Goal: Task Accomplishment & Management: Manage account settings

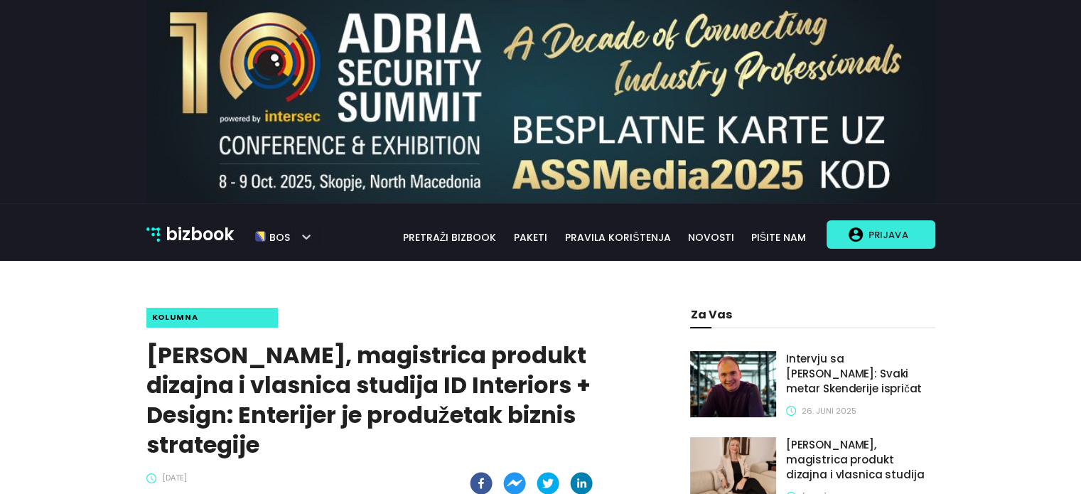
click at [893, 234] on p "Prijava" at bounding box center [888, 234] width 50 height 27
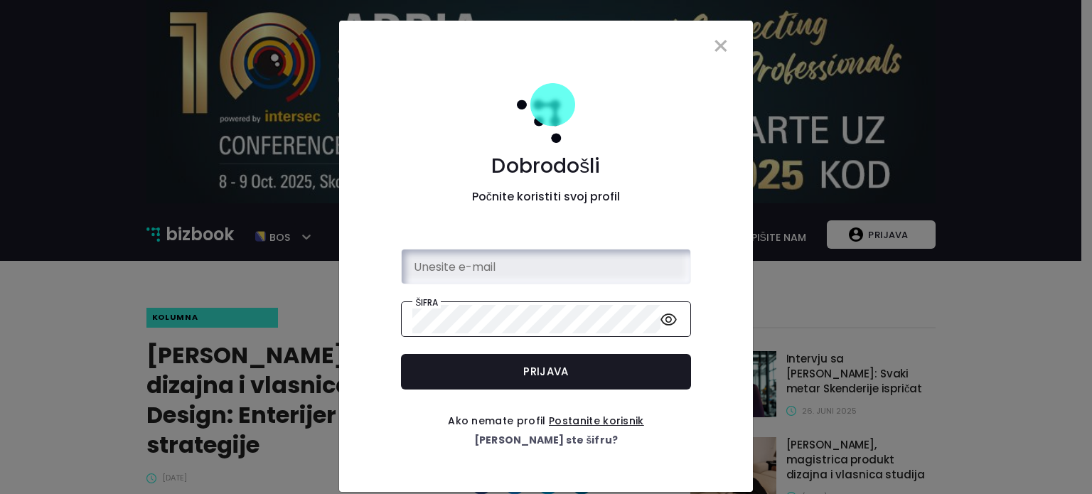
click at [525, 278] on input "email" at bounding box center [545, 266] width 267 height 29
type input "[PERSON_NAME][EMAIL_ADDRESS][DOMAIN_NAME]"
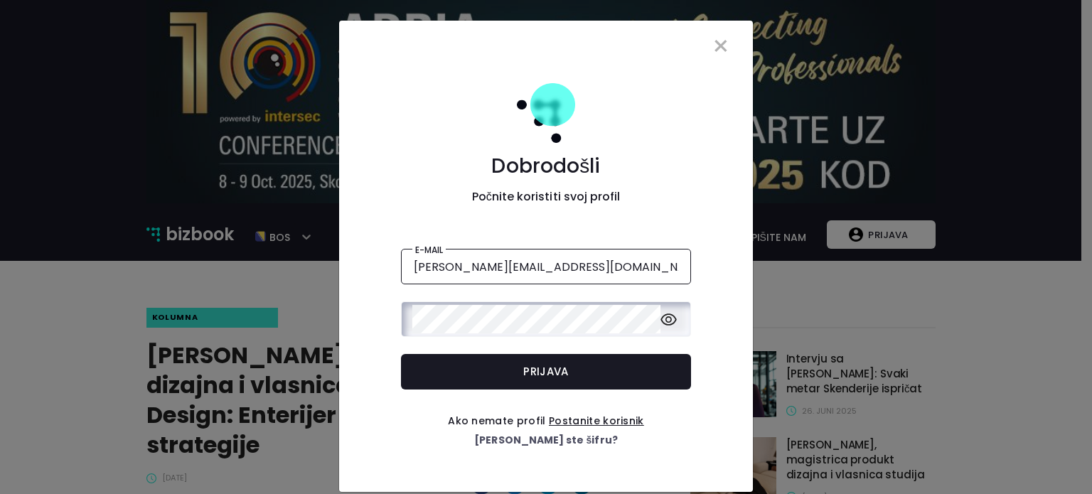
click at [667, 321] on icon "eye" at bounding box center [668, 319] width 16 height 16
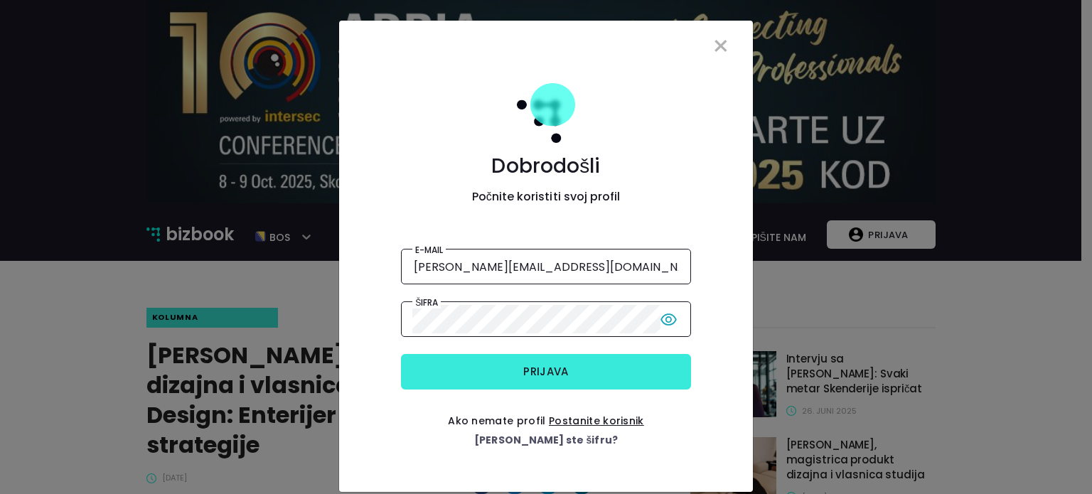
click at [589, 369] on button "Prijava" at bounding box center [546, 372] width 290 height 36
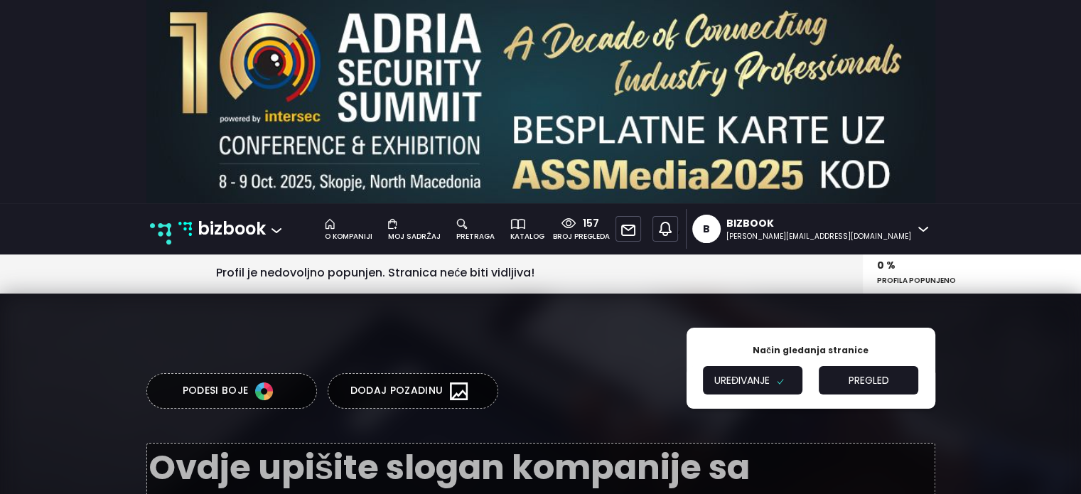
type textarea "B2B platforma za umrežavanje i promociju"
type input "Digitalni pregled stanja tržišta."
type input "Šta je Bizbook?"
type textarea "Bizbook je jedinstvena B2B poslovna platforma na kojoj postavljate ponude Vaše …"
type input "Kreirajte profil svoje kompanije"
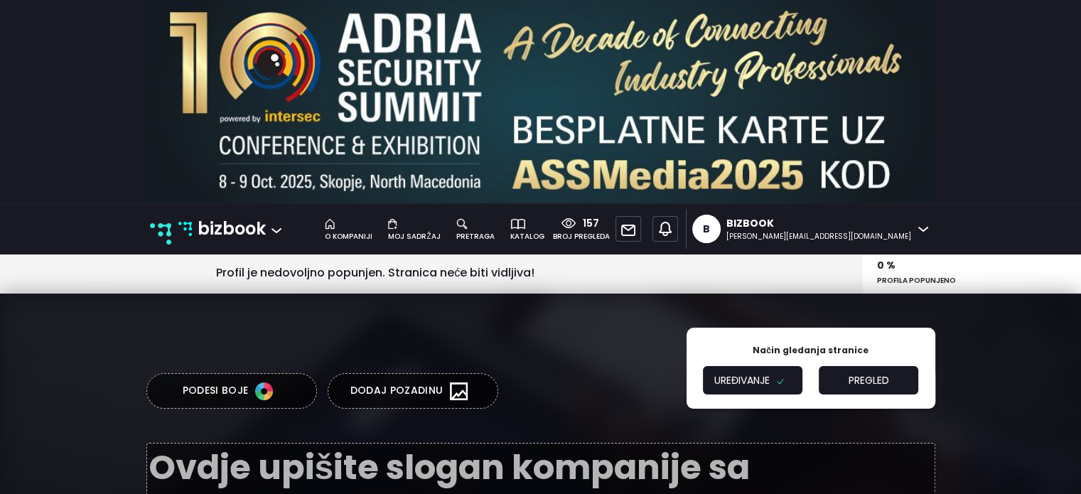
type textarea "Za svaku kompaniju postoji kategorija. Izaberite onu koja najbolje odgovara pos…"
type input "Koristite mogućnost personalizacije"
type textarea "Odlučite šta je trenutno važno za vašu kompaniju i navedite to na svom profilu.…"
type input "Pronađite partnere"
type textarea "Upotrijebite naš pretraživač za traženje dobavljača, proizvođača, pružatelja us…"
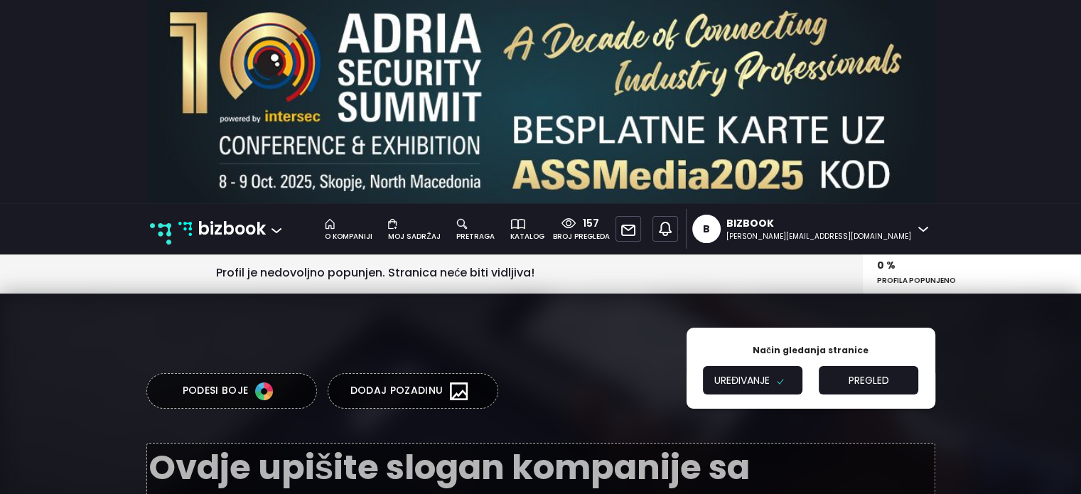
type input "Komunicirajte s lakoćom"
type textarea "Povećajte produktivnost vaše kompanije komunikacijom koji vam daje ono što vam …"
type input "Predstavite se, istražujte, sarađujte!"
type textarea "Razmjenjujte znanje i iskustvo sa svojim poslovnim partnerima radi međusobnog r…"
type input "Poslujte pametno"
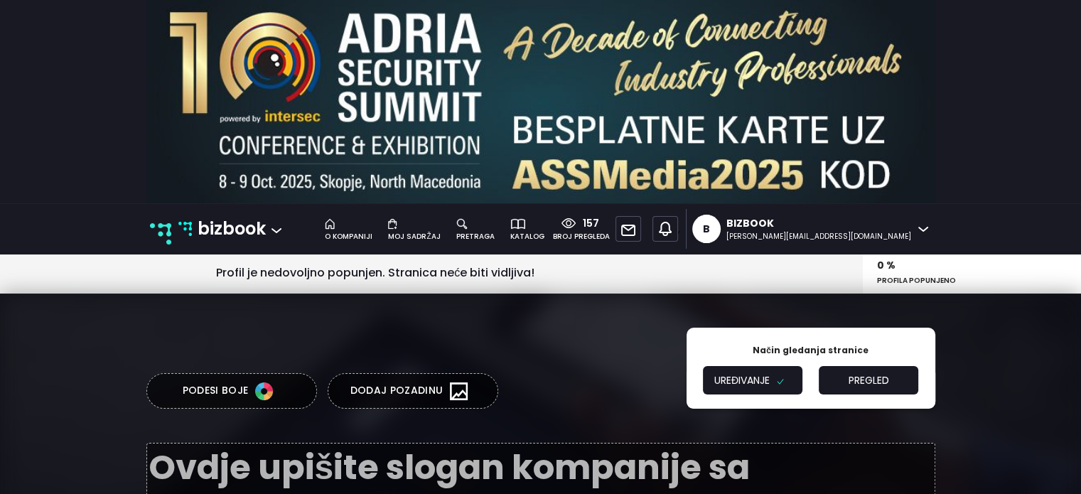
type textarea "Podržavamo i stvaramo prilike za zaključivanje poslovnih ugovora."
type input "Predstavite se, istražujte, sarađujte!"
type textarea "Razmjenjujte znanje i iskustvo sa svojim poslovnim partnerima radi međusobnog r…"
type input "Klijenti o nama"
type textarea "Bizbook je najinovativniji online proizvod koji se mogao desiti regionalnom trž…"
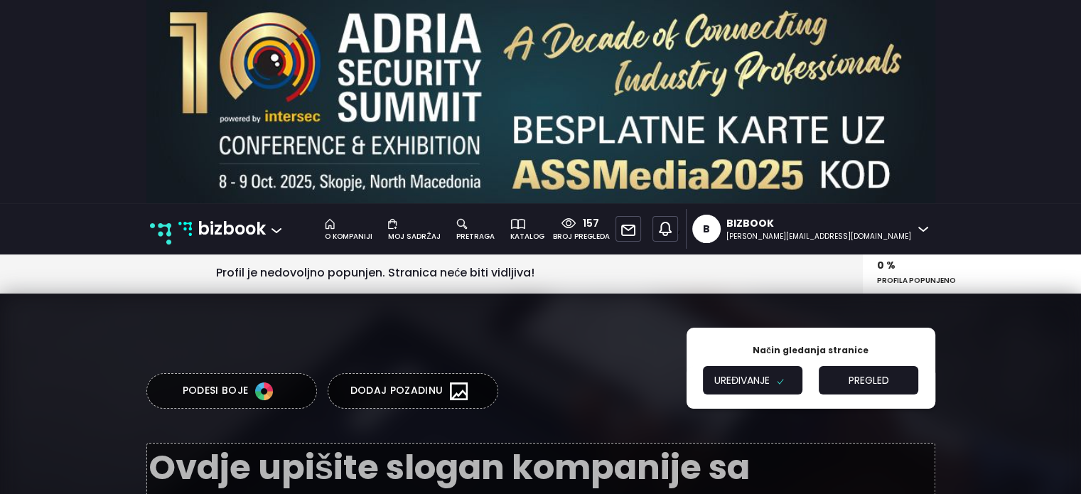
type input "Kristina Miklavčić"
type input "eXtea d.o.o."
type textarea "If you understand the Bizbook concept, jobs will come to you. I believe that ou…"
type input "Vahidin Alihodžić"
type input "OWNER/o.d. Manifestacije"
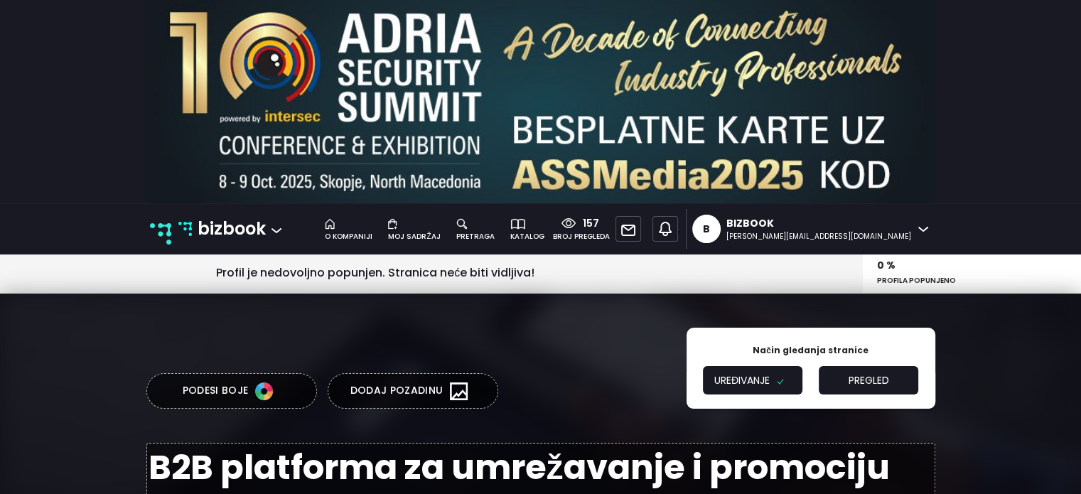
type textarea "Kvalitetna prezentacija najbitniji je dio marketinga. Naš moto je SIGURAN PARTN…"
type input "Ernest Brajković"
type input "direktor/Sin Cro Er d.o.o."
type input "Bizbook d.o.o."
type input "[GEOGRAPHIC_DATA]"
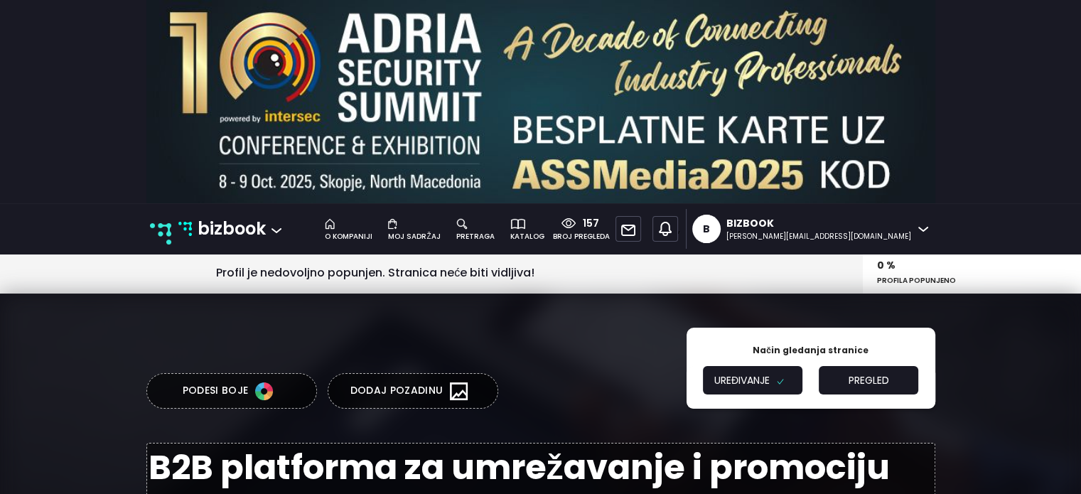
type input "[GEOGRAPHIC_DATA]"
type input "4202754130004"
type input "+387 60 35 58 654"
type input "prodaja@bizbook.ba"
type input "www.bizbook.ba"
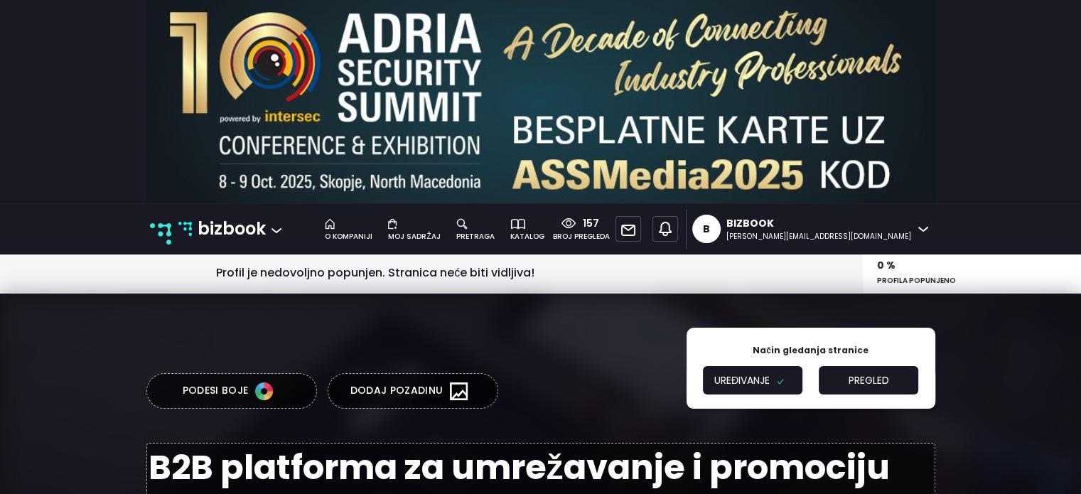
type input "https://www.facebook.com/bizbook.ba"
type input "https://www.instagram.com/bizbook.ba/"
type input "https://www.linkedin.com/company/bizbook/"
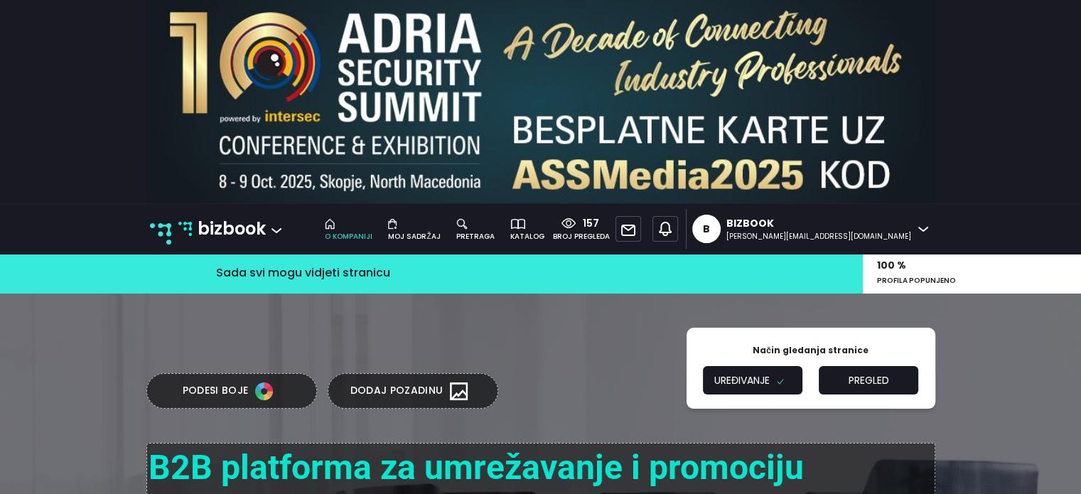
click at [467, 225] on icon at bounding box center [462, 224] width 10 height 10
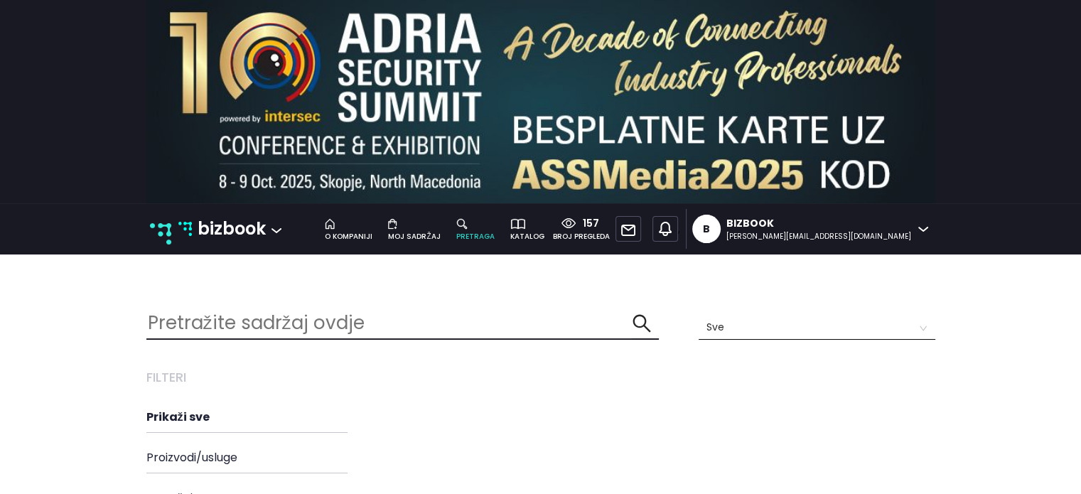
scroll to position [364, 811]
click at [371, 330] on input "text" at bounding box center [389, 323] width 486 height 31
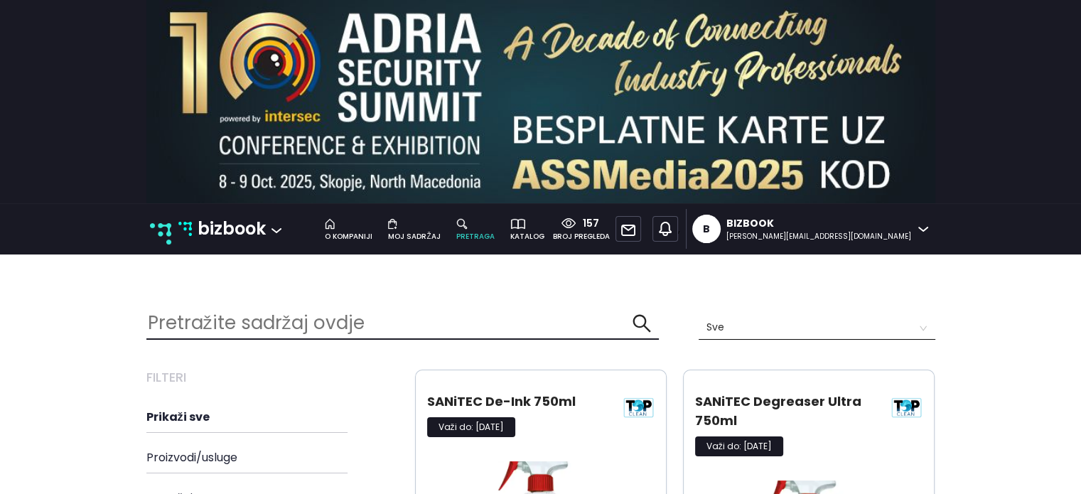
scroll to position [0, 0]
click at [156, 325] on input "text" at bounding box center [389, 323] width 486 height 31
type input "ADS"
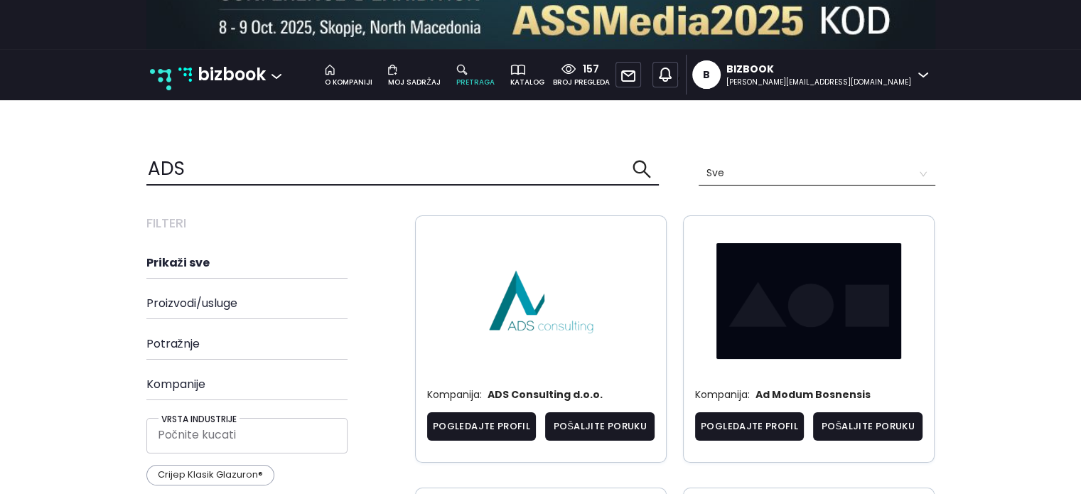
scroll to position [159, 0]
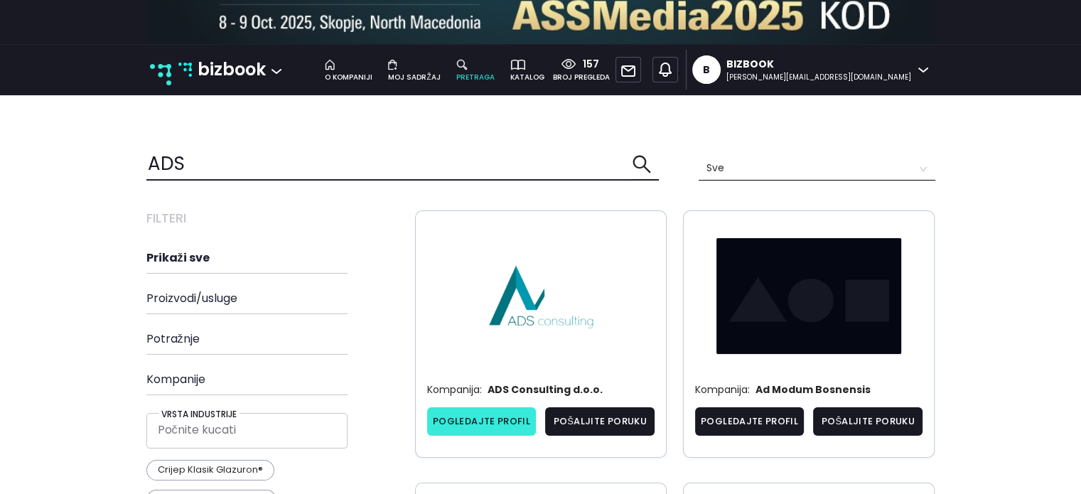
click at [490, 424] on link "Pogledajte profil" at bounding box center [481, 421] width 109 height 28
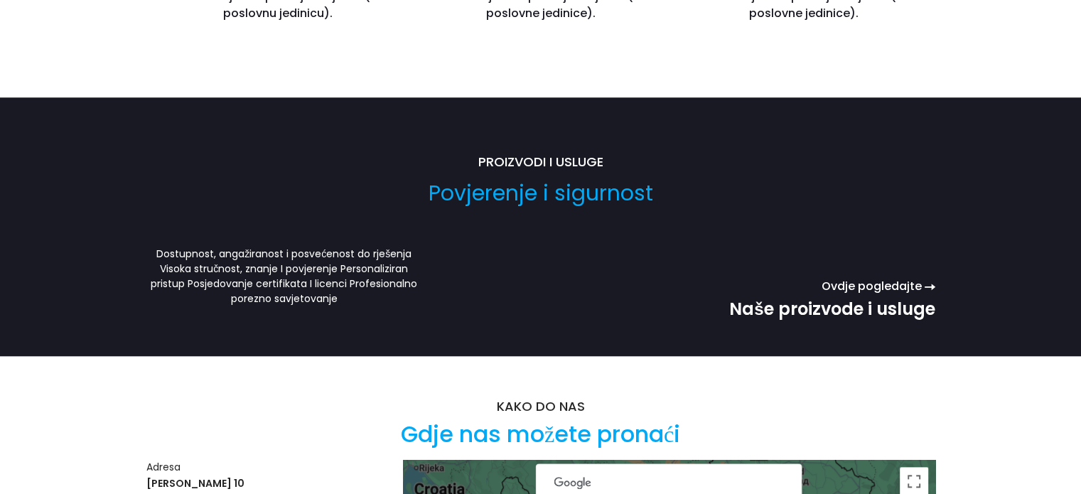
scroll to position [1288, 0]
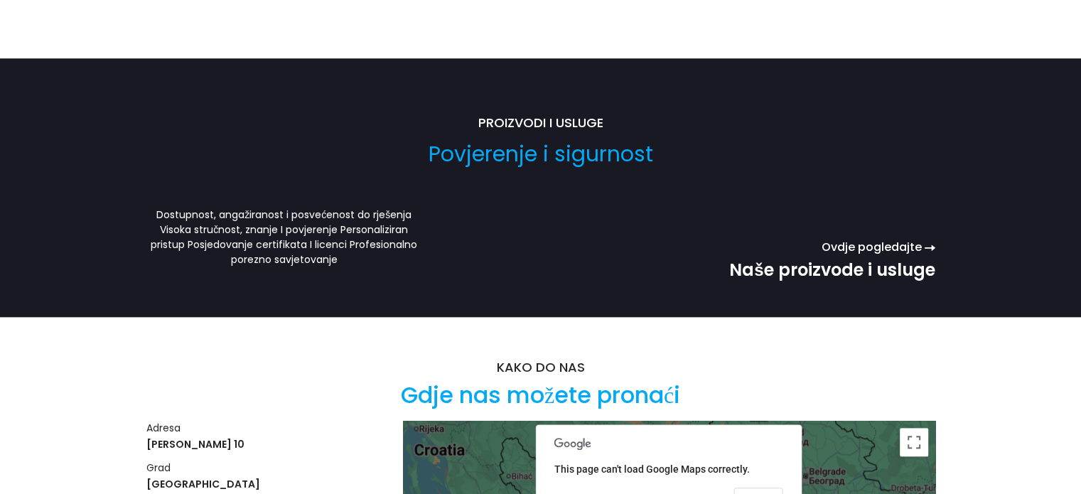
click at [861, 262] on h3 "Naše proizvode i usluge" at bounding box center [831, 270] width 205 height 20
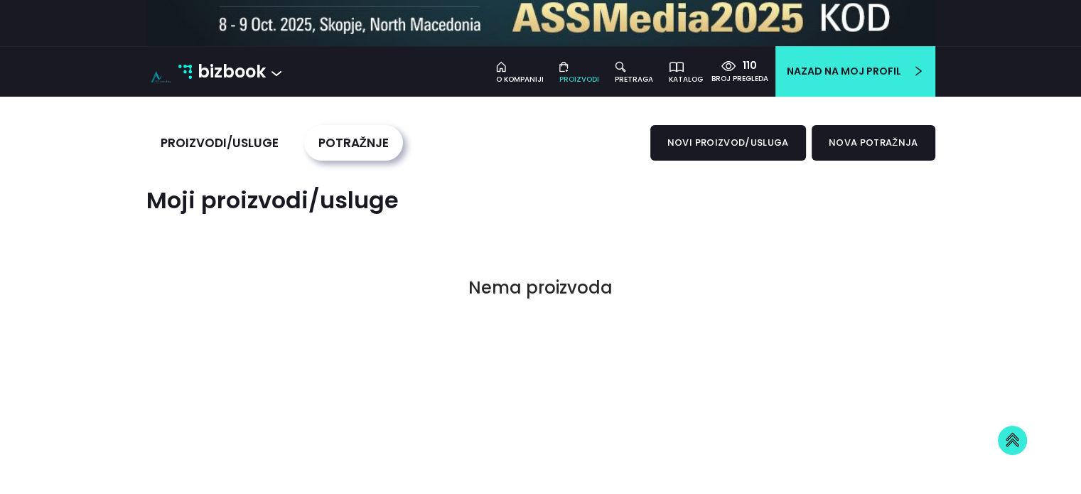
scroll to position [137, 0]
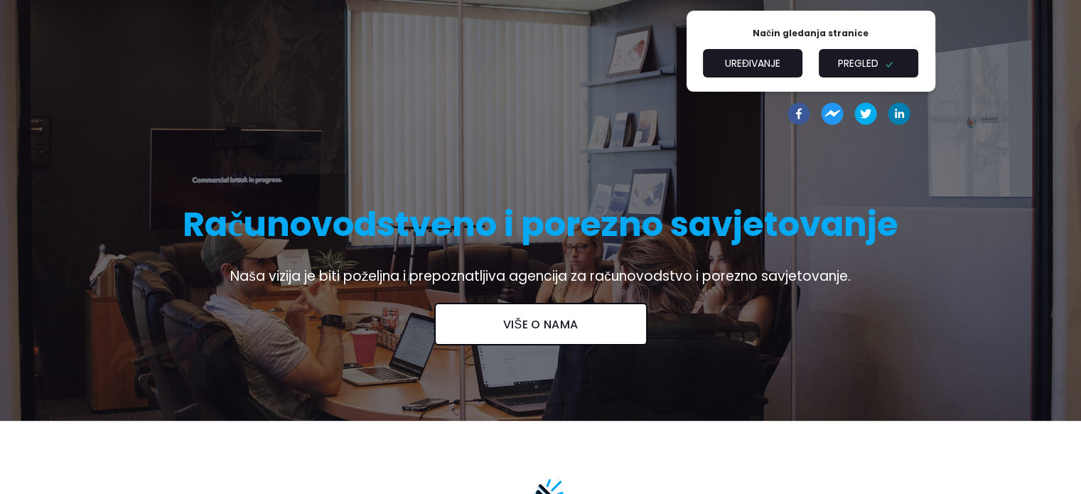
scroll to position [279, 0]
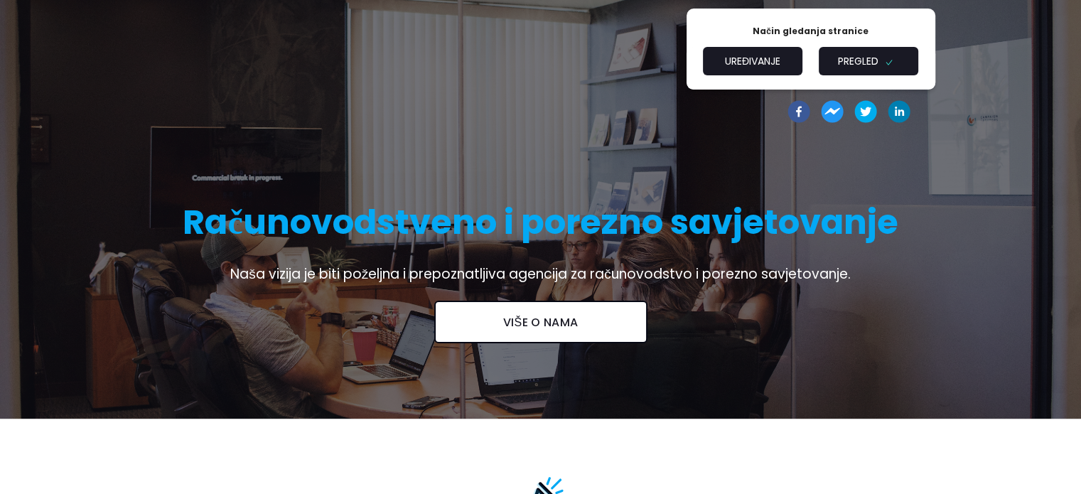
click at [846, 355] on img at bounding box center [540, 196] width 1081 height 444
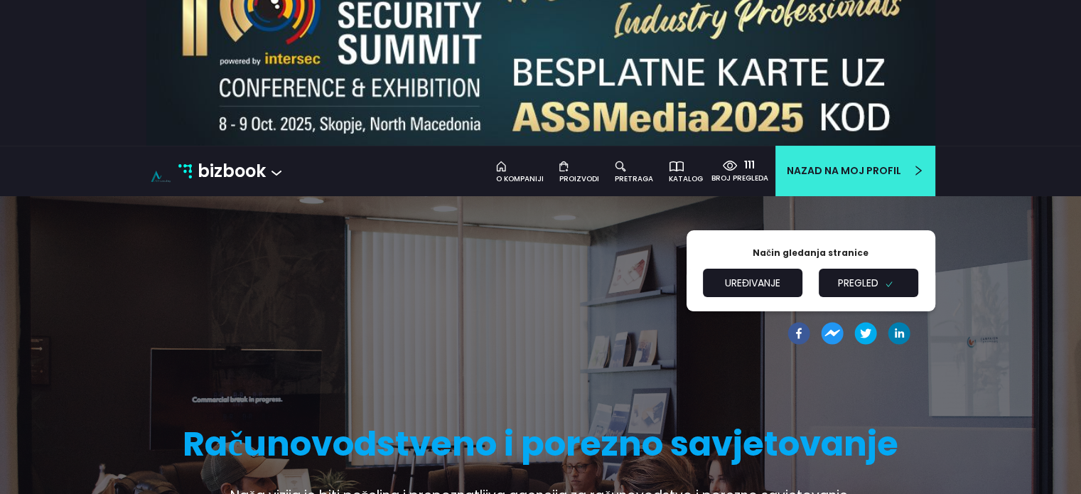
scroll to position [0, 0]
